Goal: Task Accomplishment & Management: Manage account settings

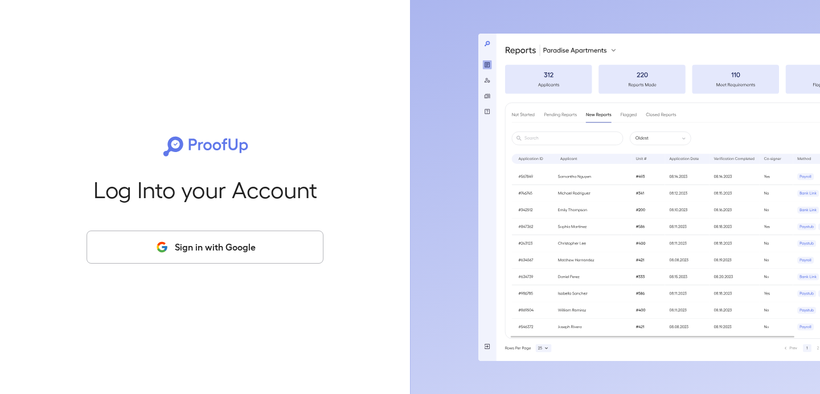
click at [200, 248] on button "Sign in with Google" at bounding box center [205, 247] width 237 height 33
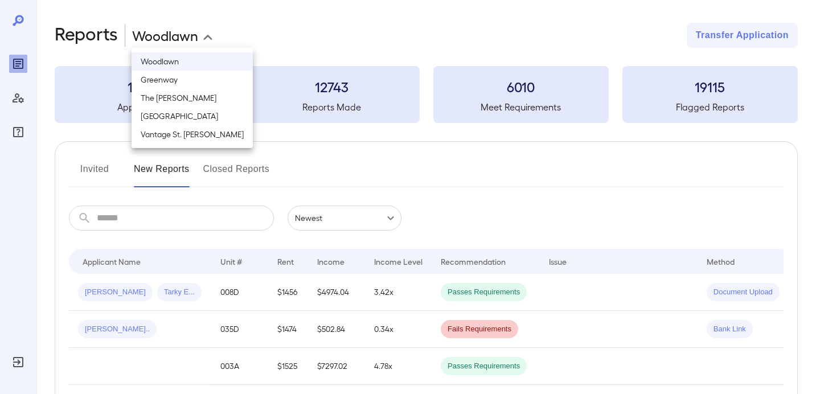
click at [203, 36] on body "**********" at bounding box center [410, 197] width 820 height 394
click at [240, 40] on div at bounding box center [410, 197] width 820 height 394
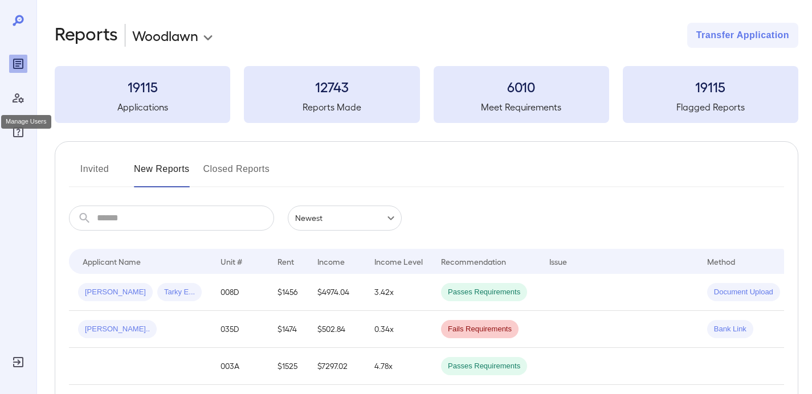
click at [18, 101] on icon "Manage Users" at bounding box center [18, 98] width 14 height 14
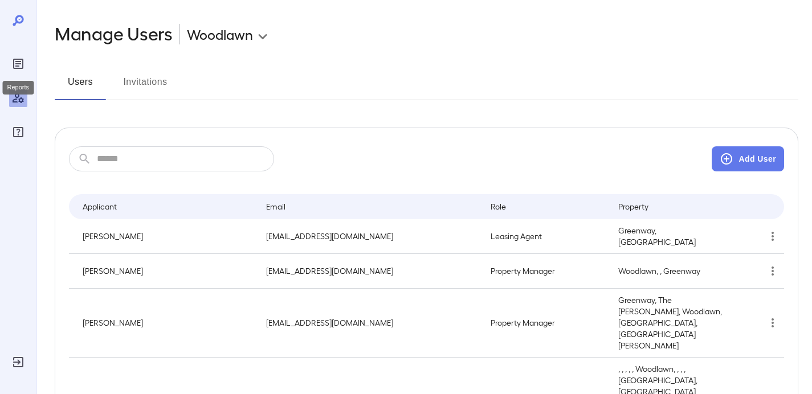
click at [21, 64] on icon "Reports" at bounding box center [18, 64] width 14 height 14
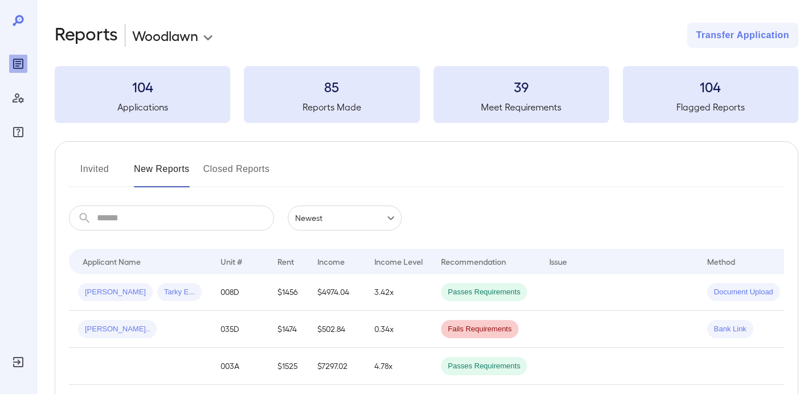
click at [19, 19] on icon at bounding box center [18, 21] width 14 height 14
click at [97, 174] on button "Invited" at bounding box center [94, 173] width 51 height 27
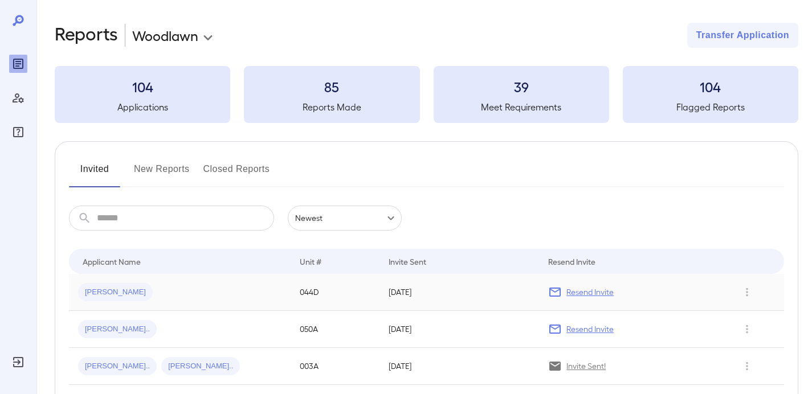
click at [105, 297] on div "[PERSON_NAME]" at bounding box center [115, 292] width 75 height 18
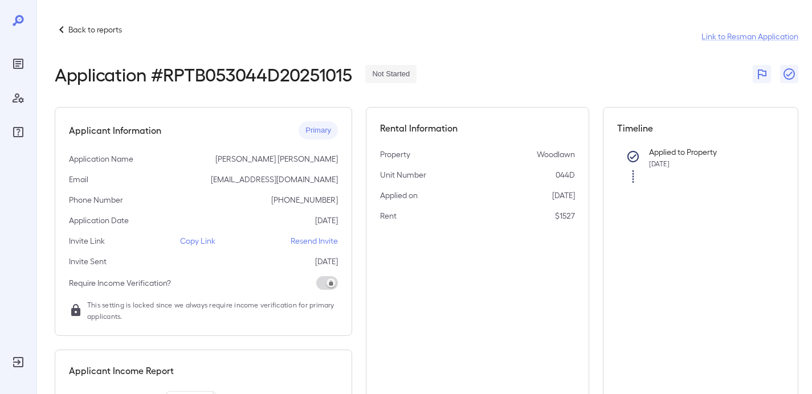
click at [63, 34] on icon at bounding box center [62, 30] width 14 height 14
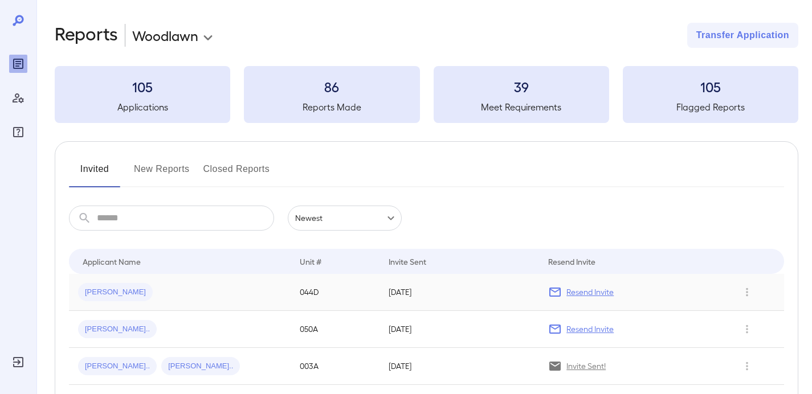
click at [583, 293] on p "Resend Invite" at bounding box center [589, 291] width 47 height 11
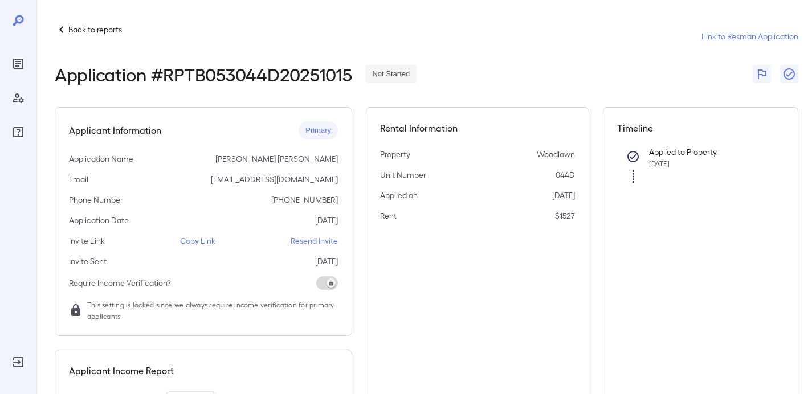
click at [61, 28] on icon at bounding box center [61, 29] width 4 height 7
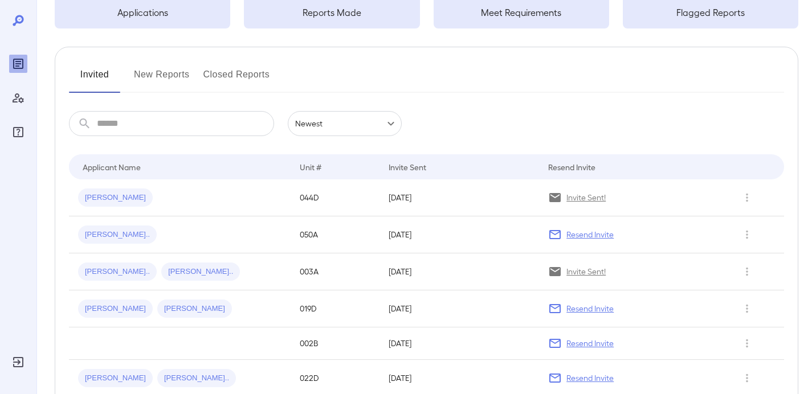
scroll to position [127, 0]
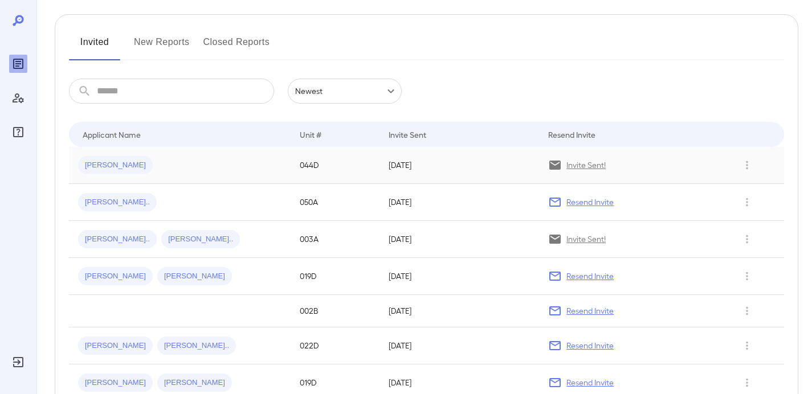
click at [109, 167] on span "[PERSON_NAME]" at bounding box center [115, 165] width 75 height 11
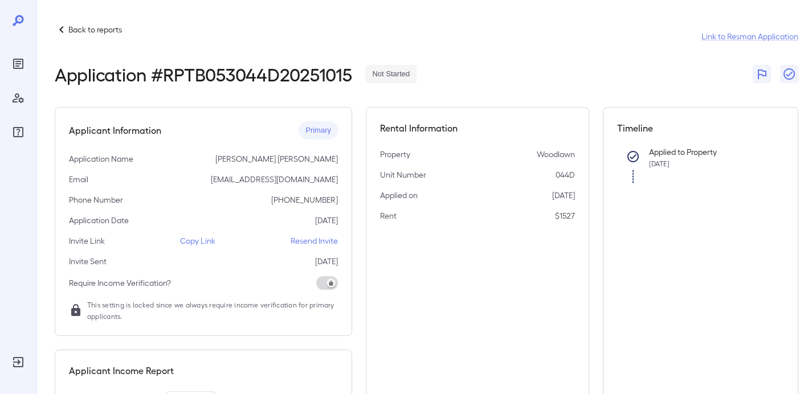
click at [261, 179] on p "[EMAIL_ADDRESS][DOMAIN_NAME]" at bounding box center [274, 179] width 127 height 11
